Goal: Find specific page/section: Find specific page/section

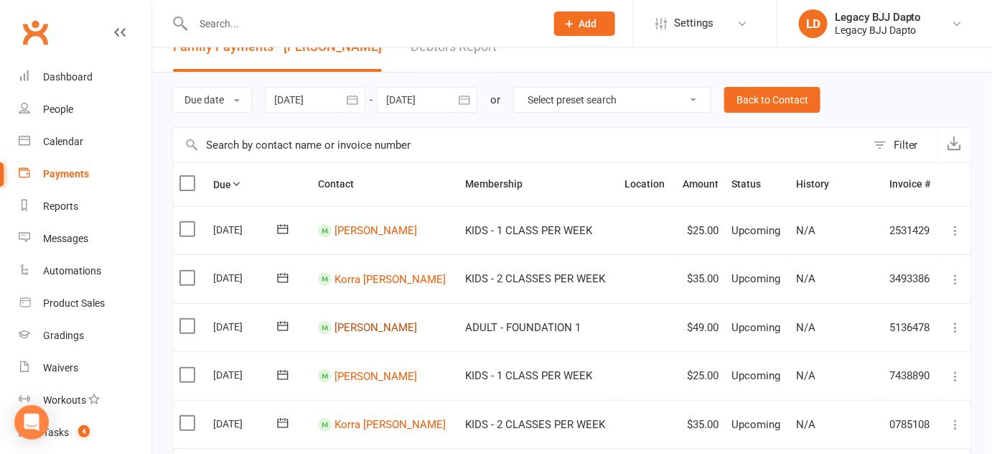
scroll to position [68, 0]
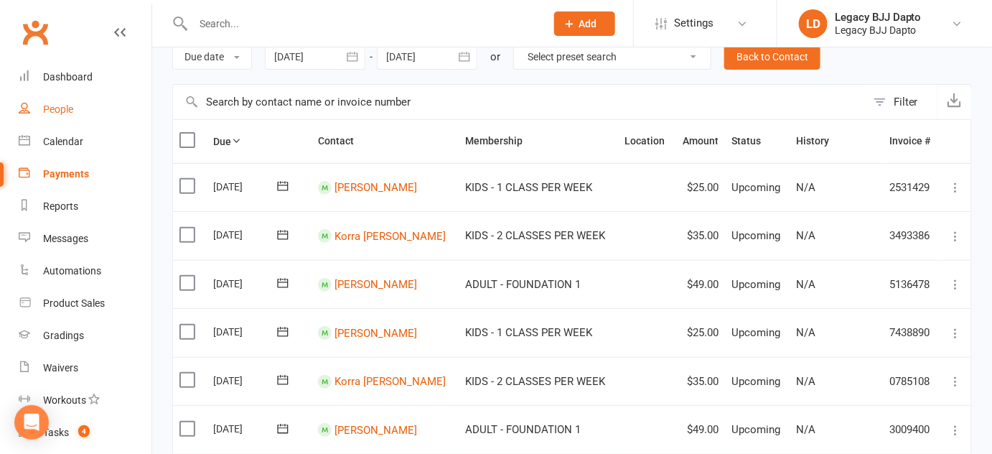
click at [67, 106] on div "People" at bounding box center [58, 108] width 30 height 11
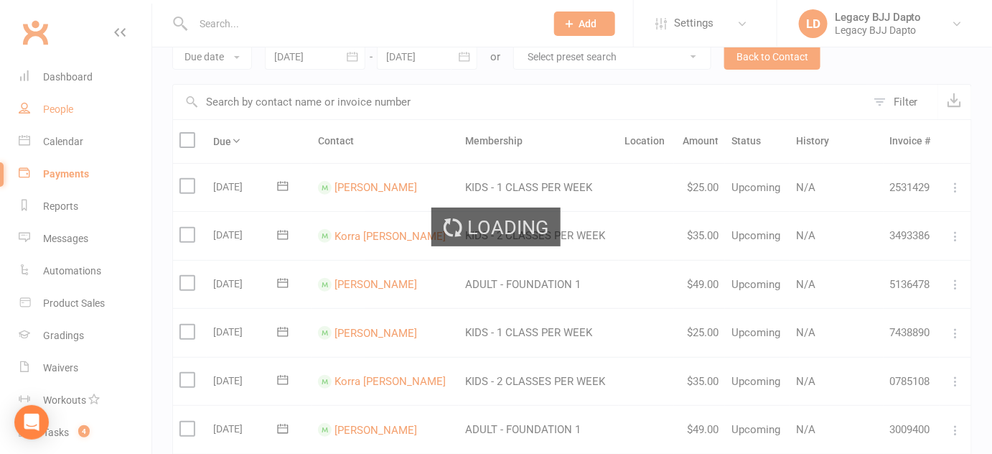
select select "100"
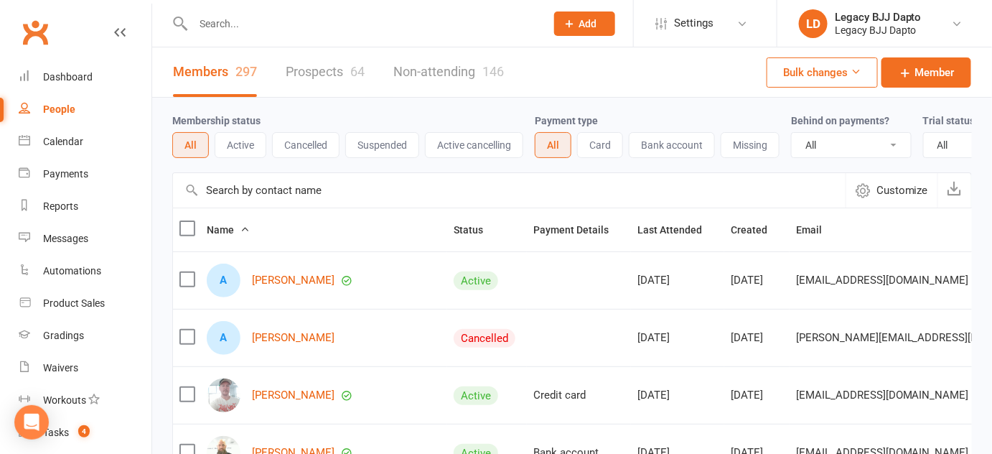
click at [316, 63] on link "Prospects 64" at bounding box center [325, 72] width 79 height 50
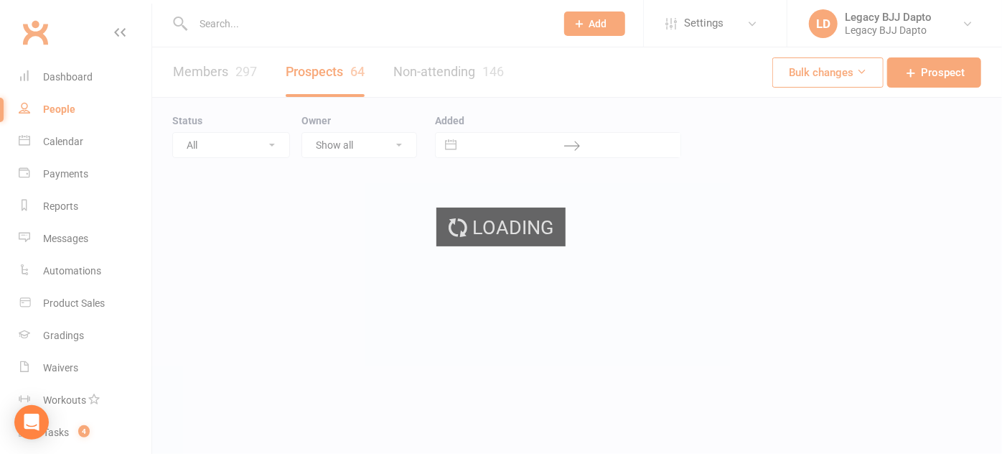
select select "100"
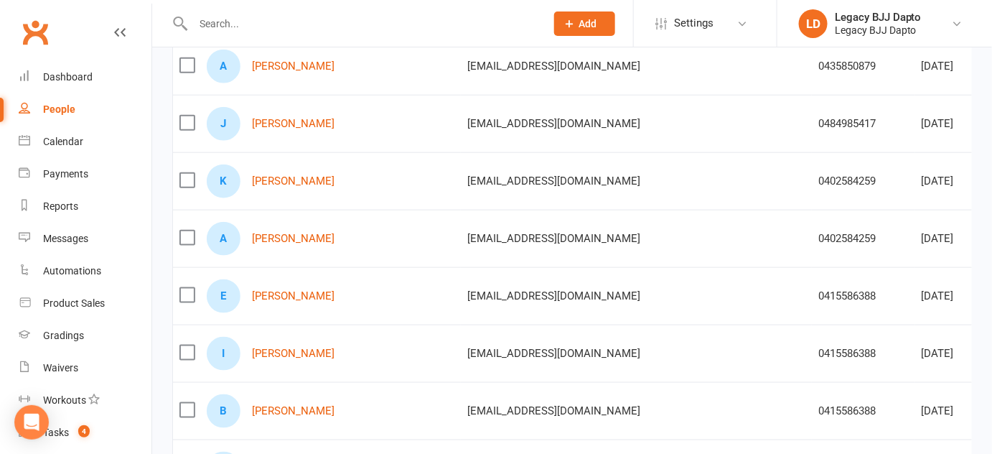
scroll to position [444, 0]
click at [254, 27] on input "text" at bounding box center [362, 24] width 347 height 20
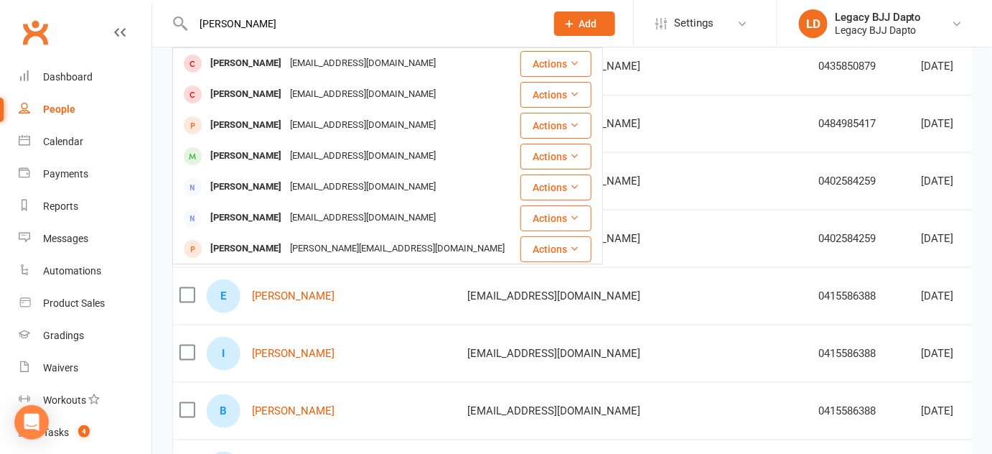
type input "[PERSON_NAME]"
